Goal: Task Accomplishment & Management: Manage account settings

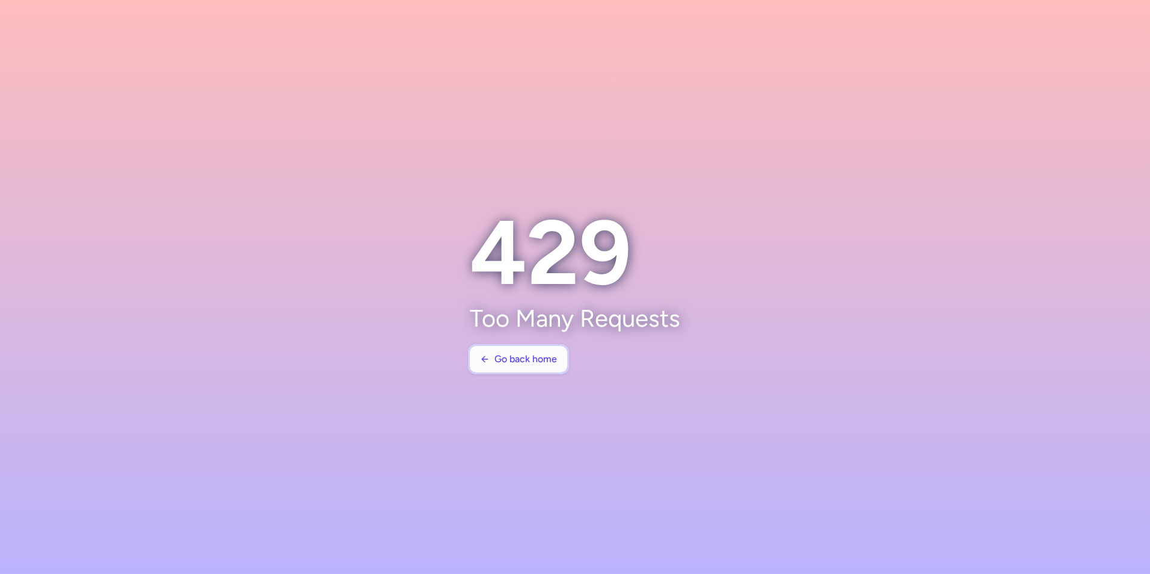
click at [529, 357] on span "Go back home" at bounding box center [525, 359] width 63 height 11
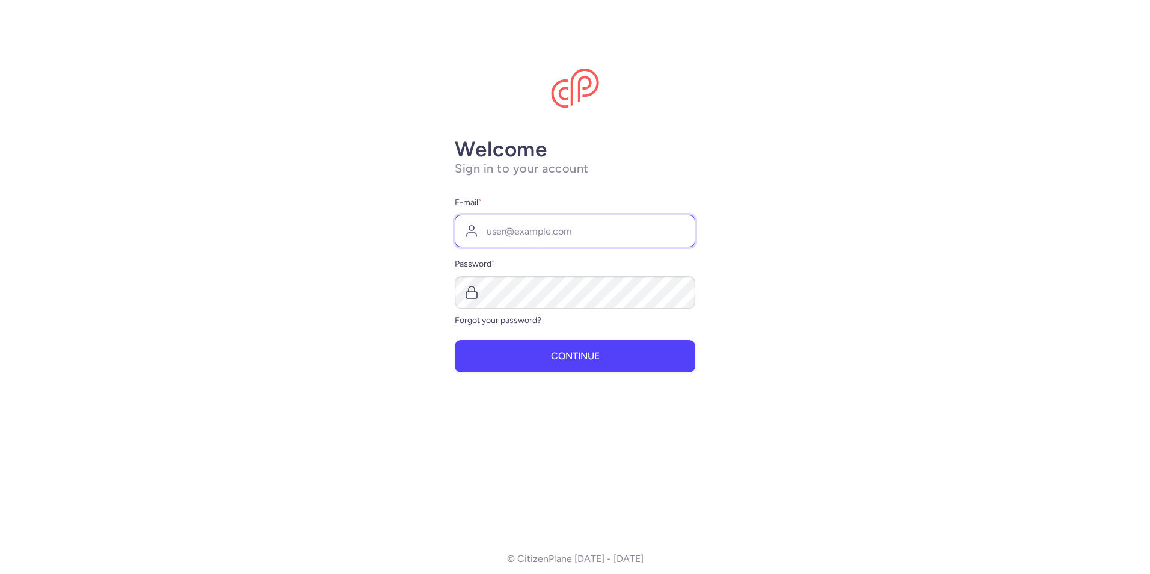
type input "[EMAIL_ADDRESS][DOMAIN_NAME]"
click at [586, 338] on form "E-mail * [EMAIL_ADDRESS][DOMAIN_NAME] Password * Forgot your password? Continue" at bounding box center [575, 283] width 241 height 177
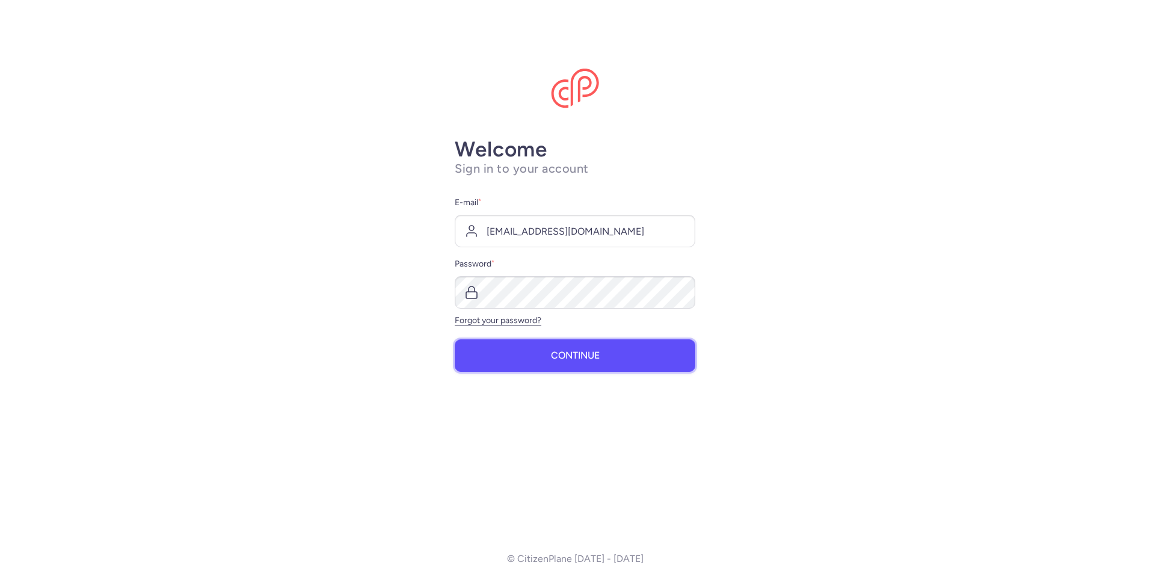
click at [582, 346] on button "Continue" at bounding box center [575, 355] width 241 height 32
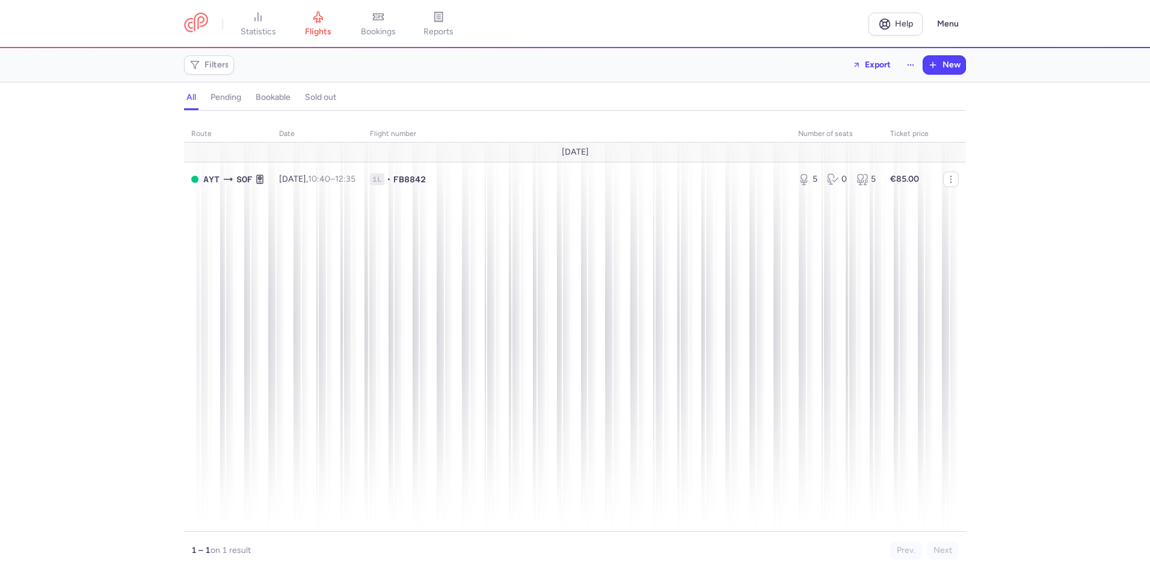
drag, startPoint x: 1104, startPoint y: 328, endPoint x: 478, endPoint y: 257, distance: 629.6
click at [1104, 328] on div "route date Flight number number of seats Ticket price [DATE] AYT SOF [DATE] 10:…" at bounding box center [575, 346] width 1150 height 456
